Goal: Transaction & Acquisition: Purchase product/service

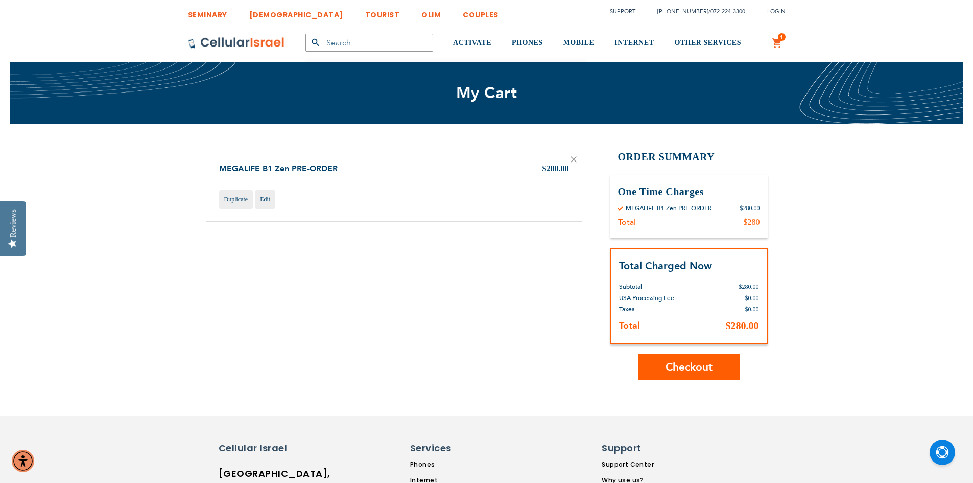
click at [711, 373] on span "Checkout" at bounding box center [689, 367] width 47 height 15
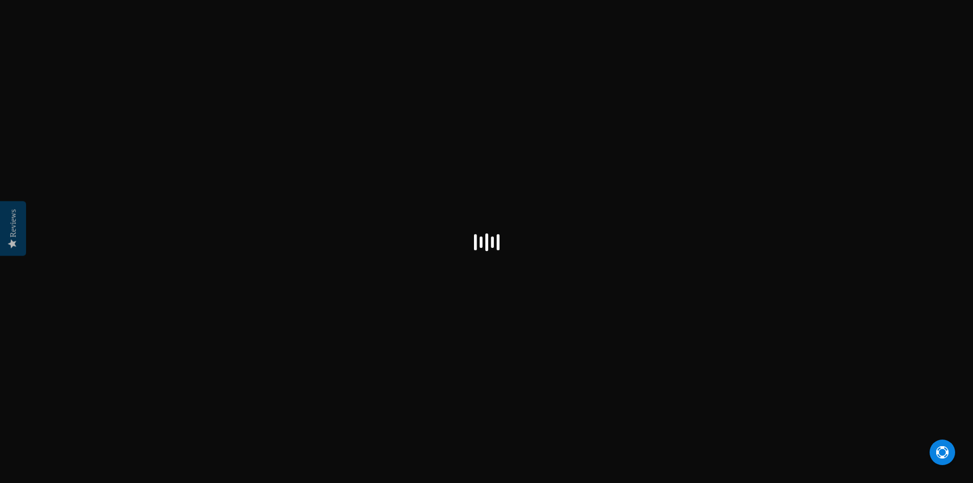
select select "US"
checkbox input "true"
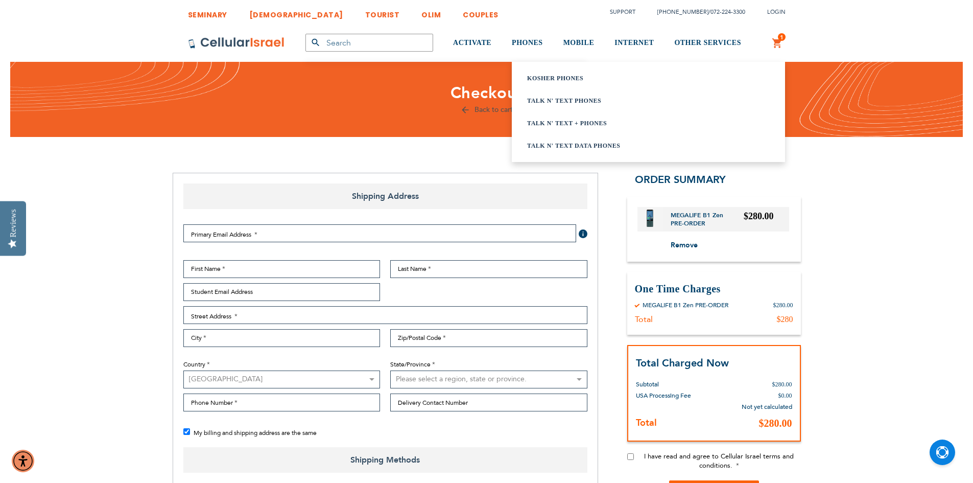
click at [553, 149] on link "Talk n' Text Data Phones" at bounding box center [635, 145] width 217 height 10
